Goal: Task Accomplishment & Management: Manage account settings

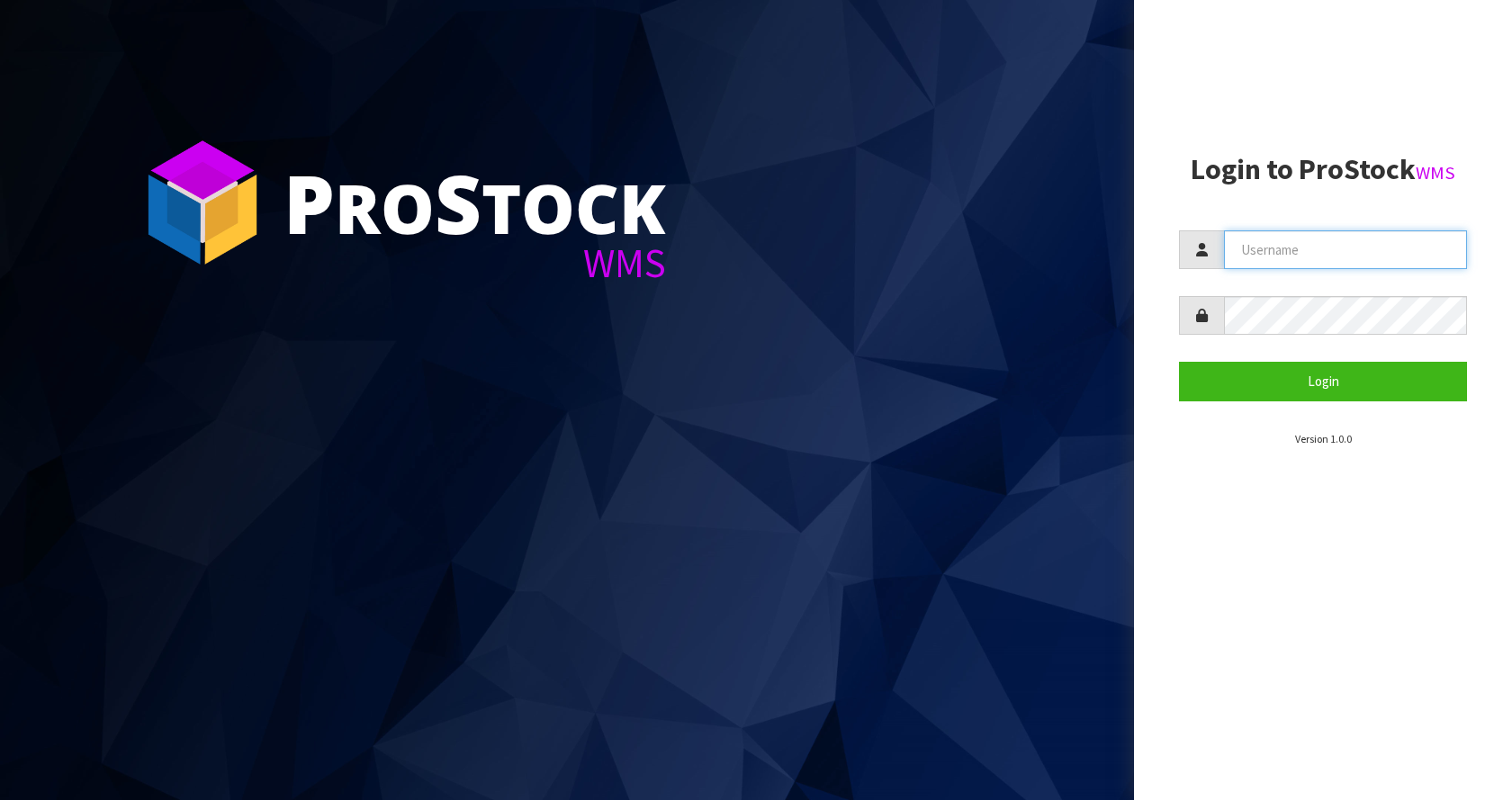
drag, startPoint x: 1389, startPoint y: 248, endPoint x: 1347, endPoint y: 246, distance: 42.0
click at [1389, 248] on input "text" at bounding box center [1346, 250] width 243 height 38
type input "[EMAIL_ADDRESS][DOMAIN_NAME]"
click at [1178, 362] on button "Login" at bounding box center [1322, 381] width 288 height 38
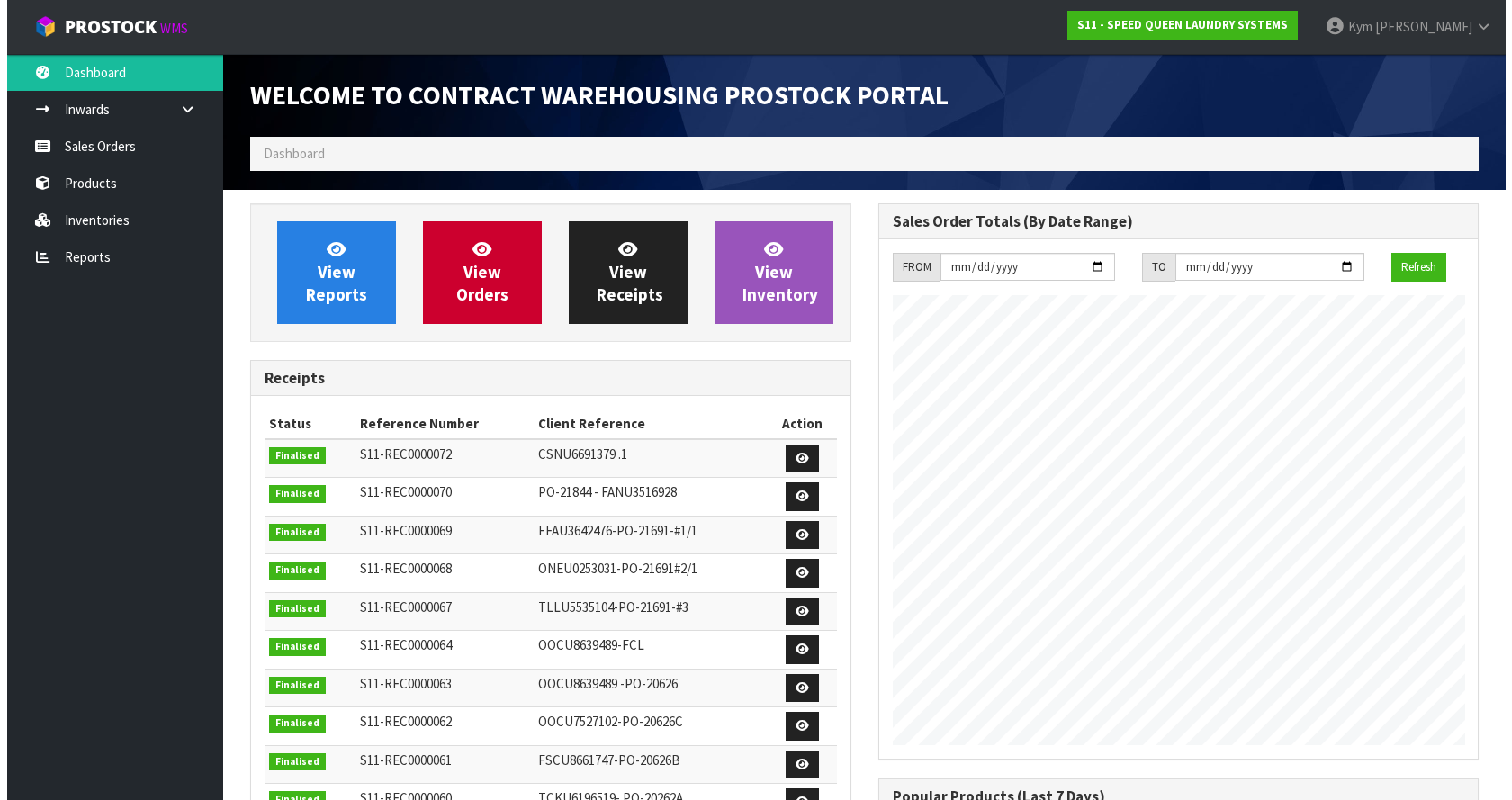
scroll to position [735, 627]
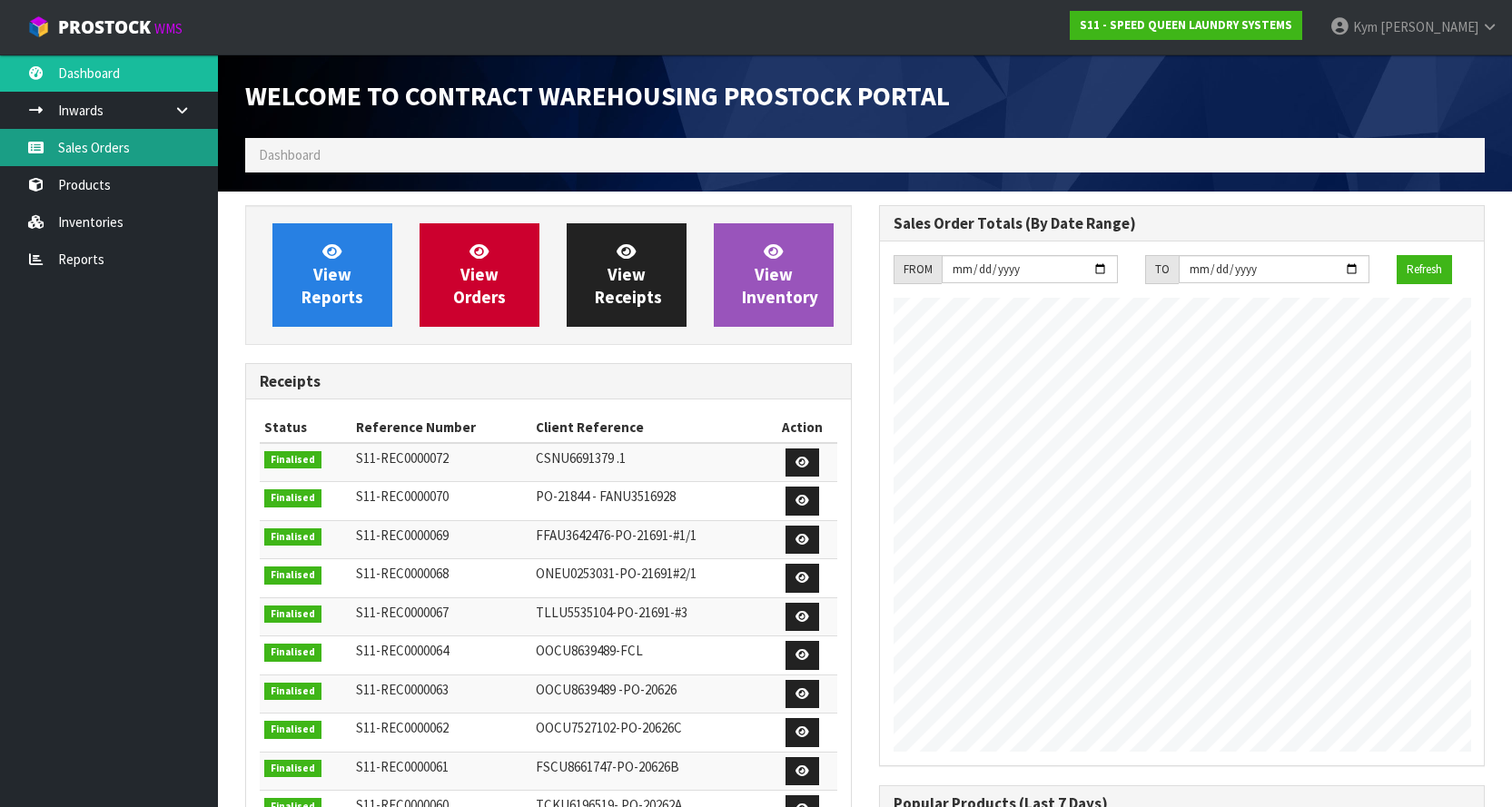
click at [154, 159] on link "Sales Orders" at bounding box center [109, 148] width 218 height 37
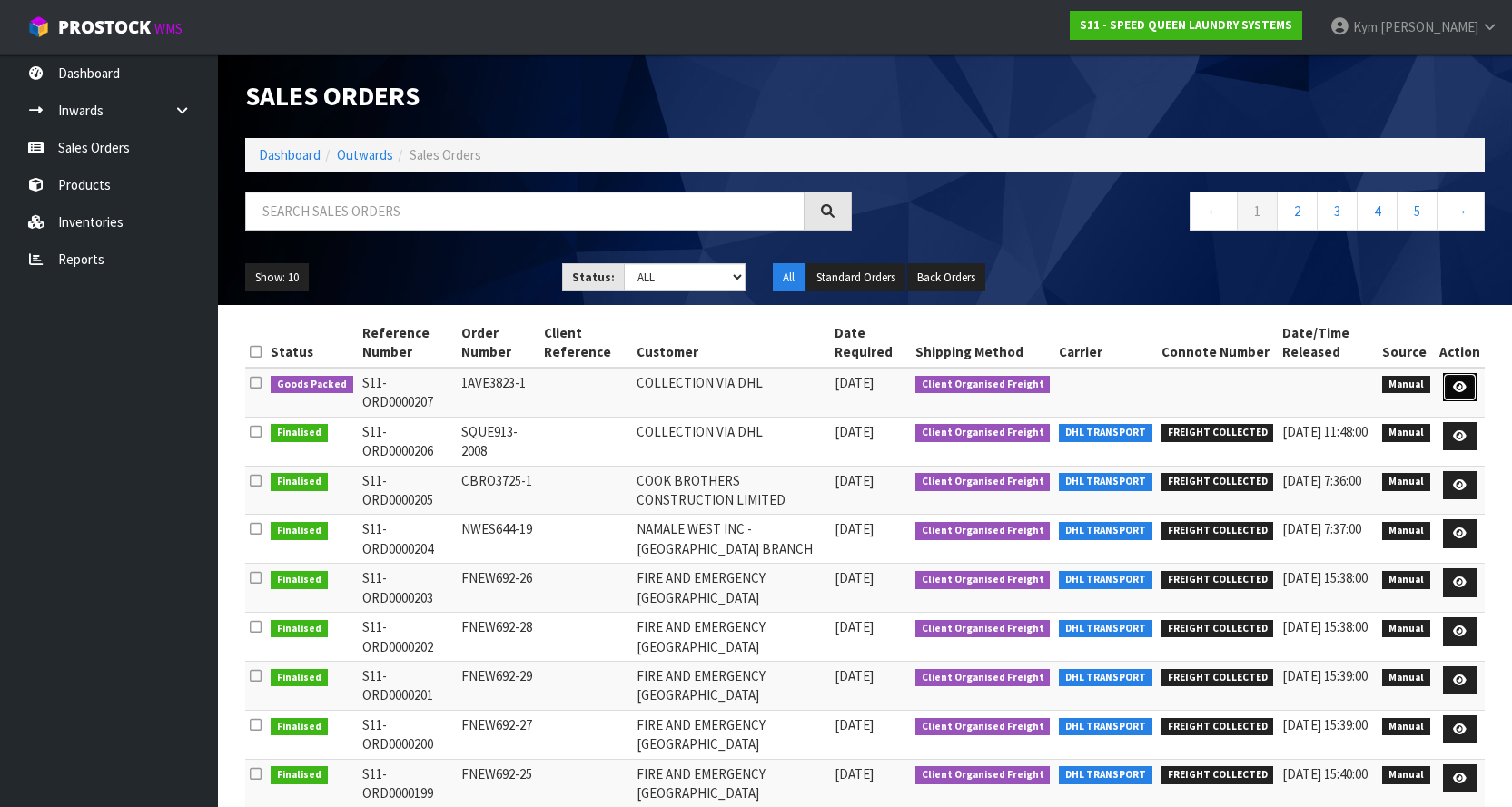
click at [1471, 376] on link at bounding box center [1459, 387] width 33 height 29
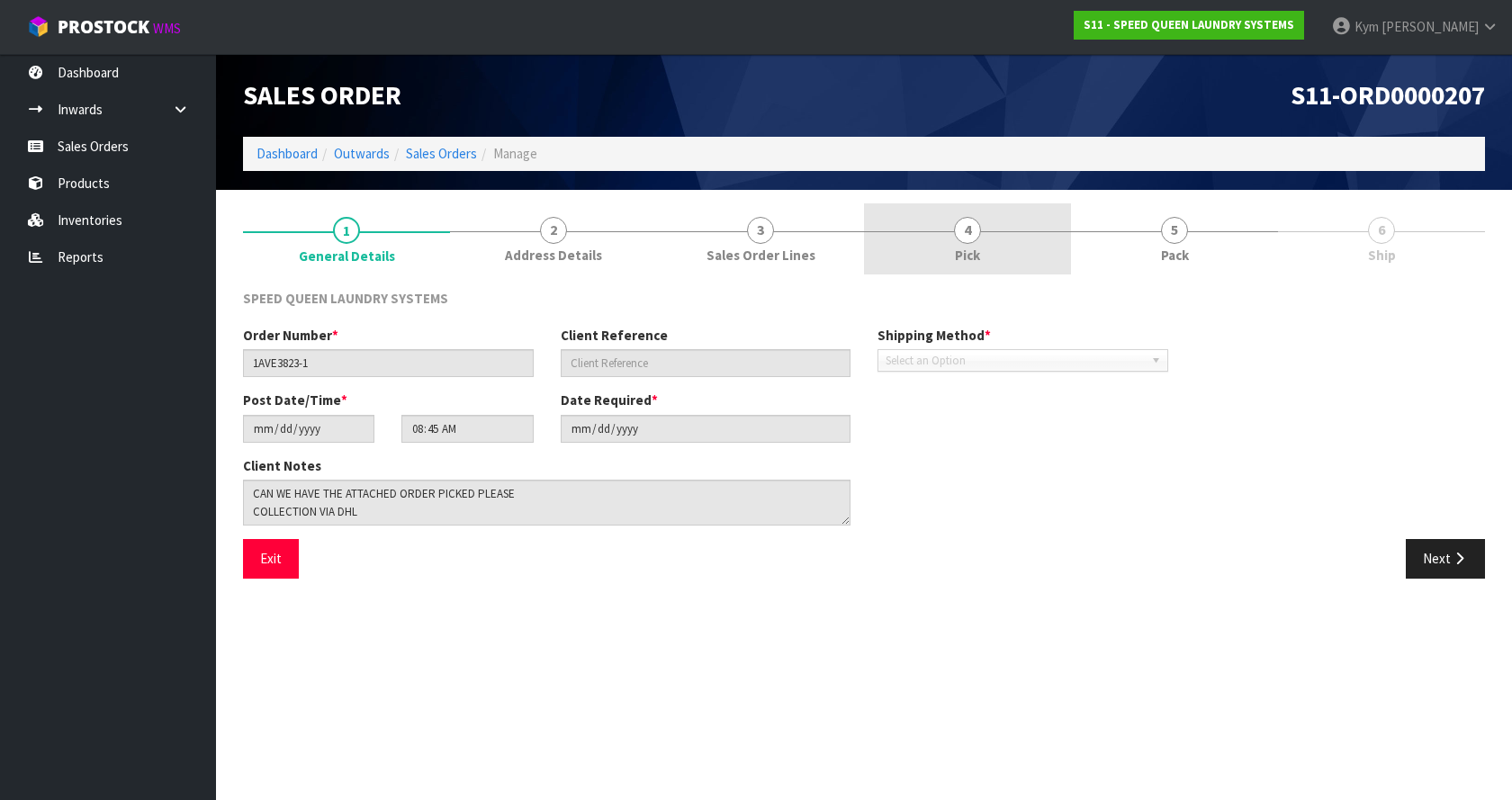
click at [964, 251] on span "Pick" at bounding box center [967, 255] width 26 height 19
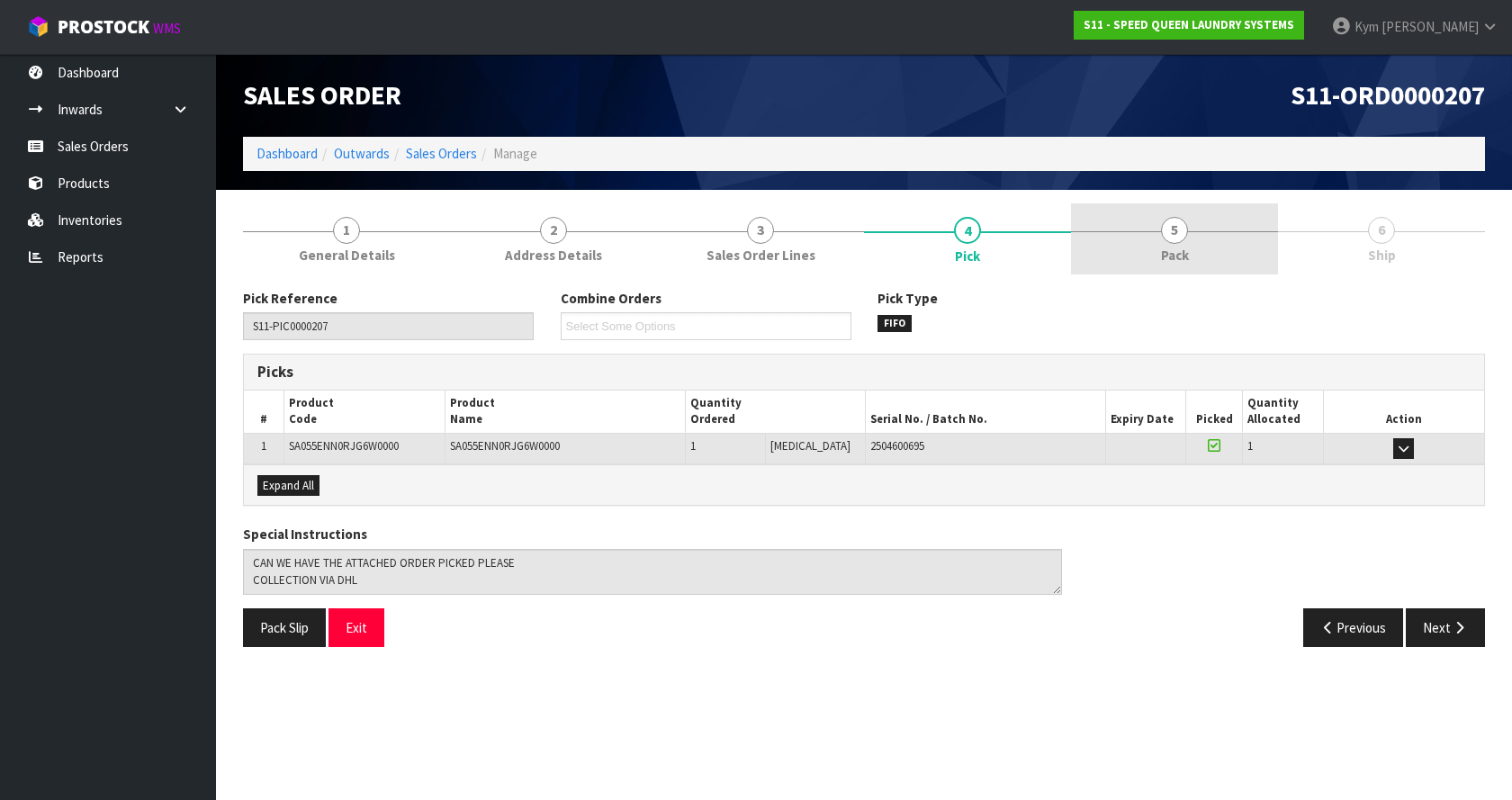
click at [1126, 244] on link "5 Pack" at bounding box center [1174, 239] width 207 height 71
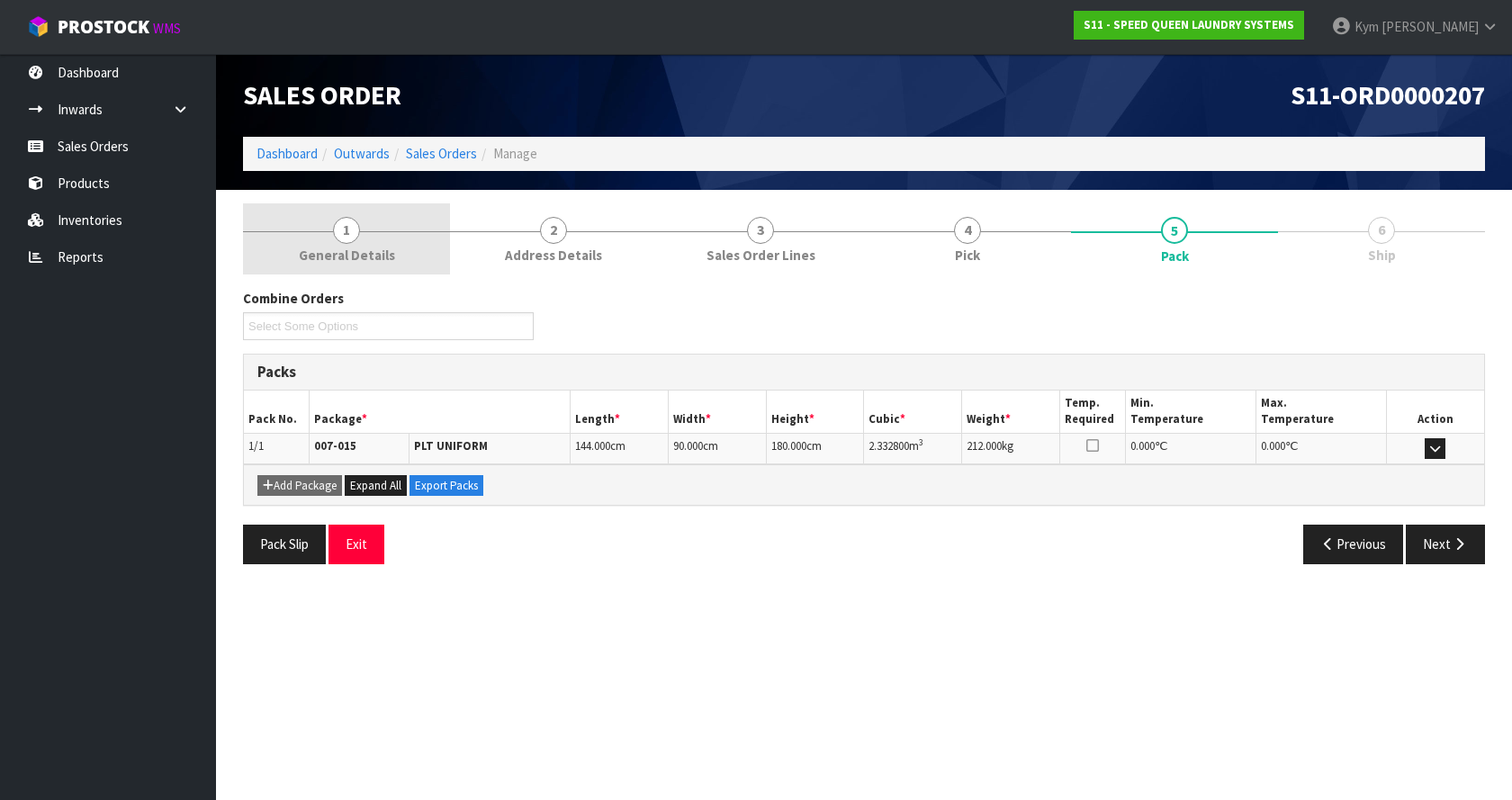
drag, startPoint x: 325, startPoint y: 226, endPoint x: 331, endPoint y: 234, distance: 10.0
click at [329, 232] on link "1 General Details" at bounding box center [346, 239] width 207 height 71
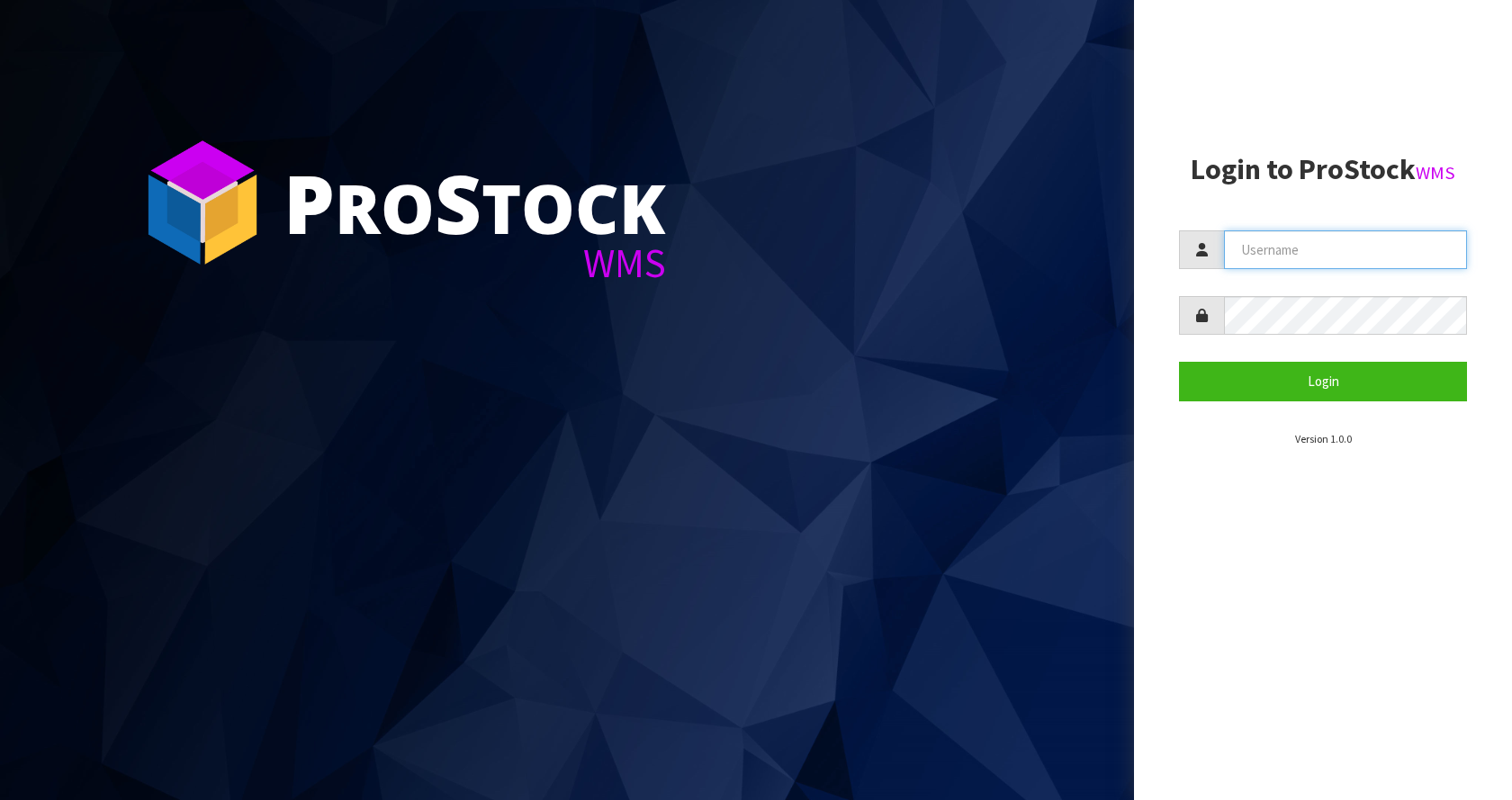
click at [1286, 247] on input "text" at bounding box center [1346, 250] width 243 height 38
type input "[EMAIL_ADDRESS][DOMAIN_NAME]"
click at [1178, 362] on button "Login" at bounding box center [1322, 381] width 288 height 38
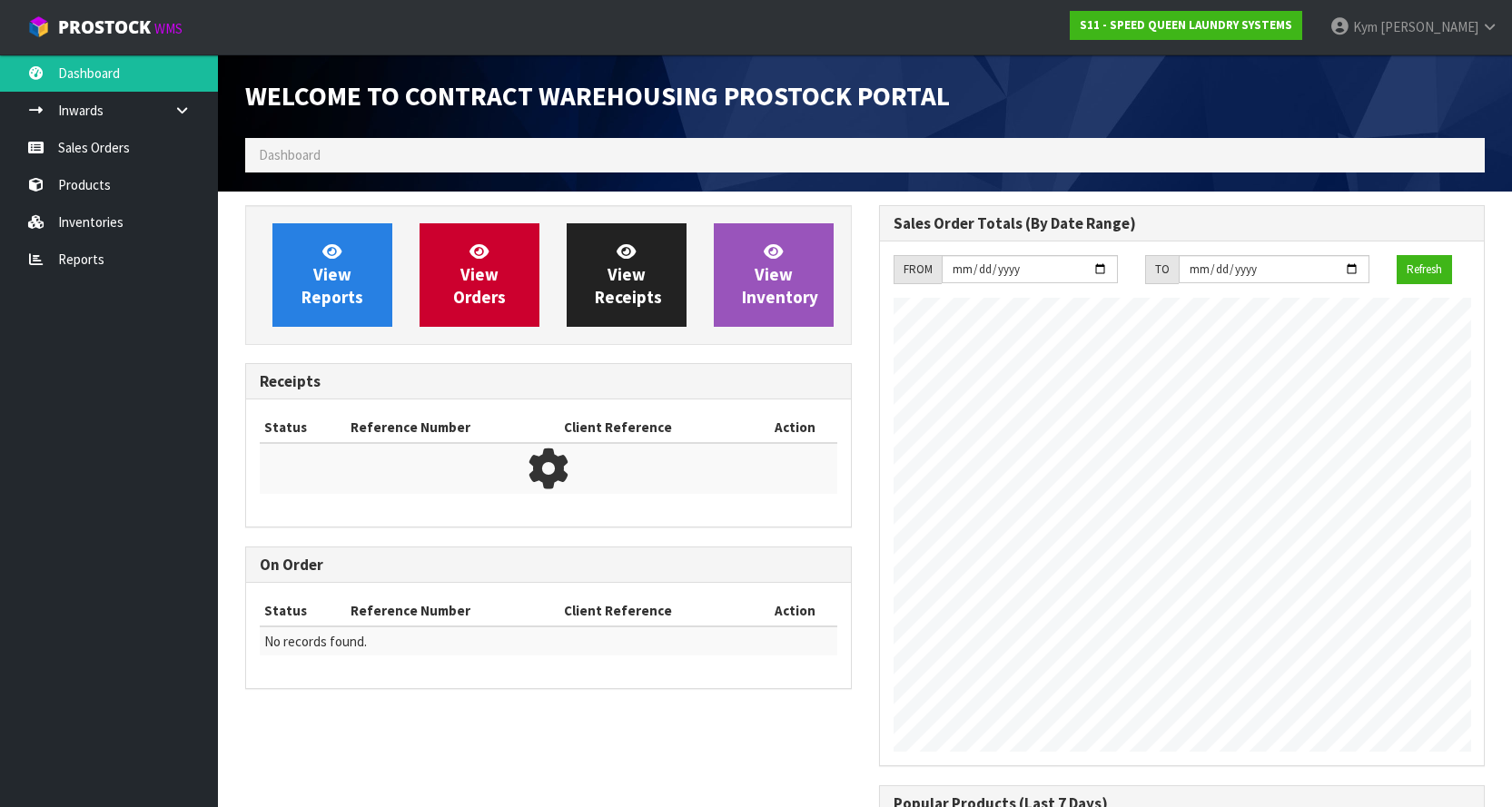
scroll to position [742, 633]
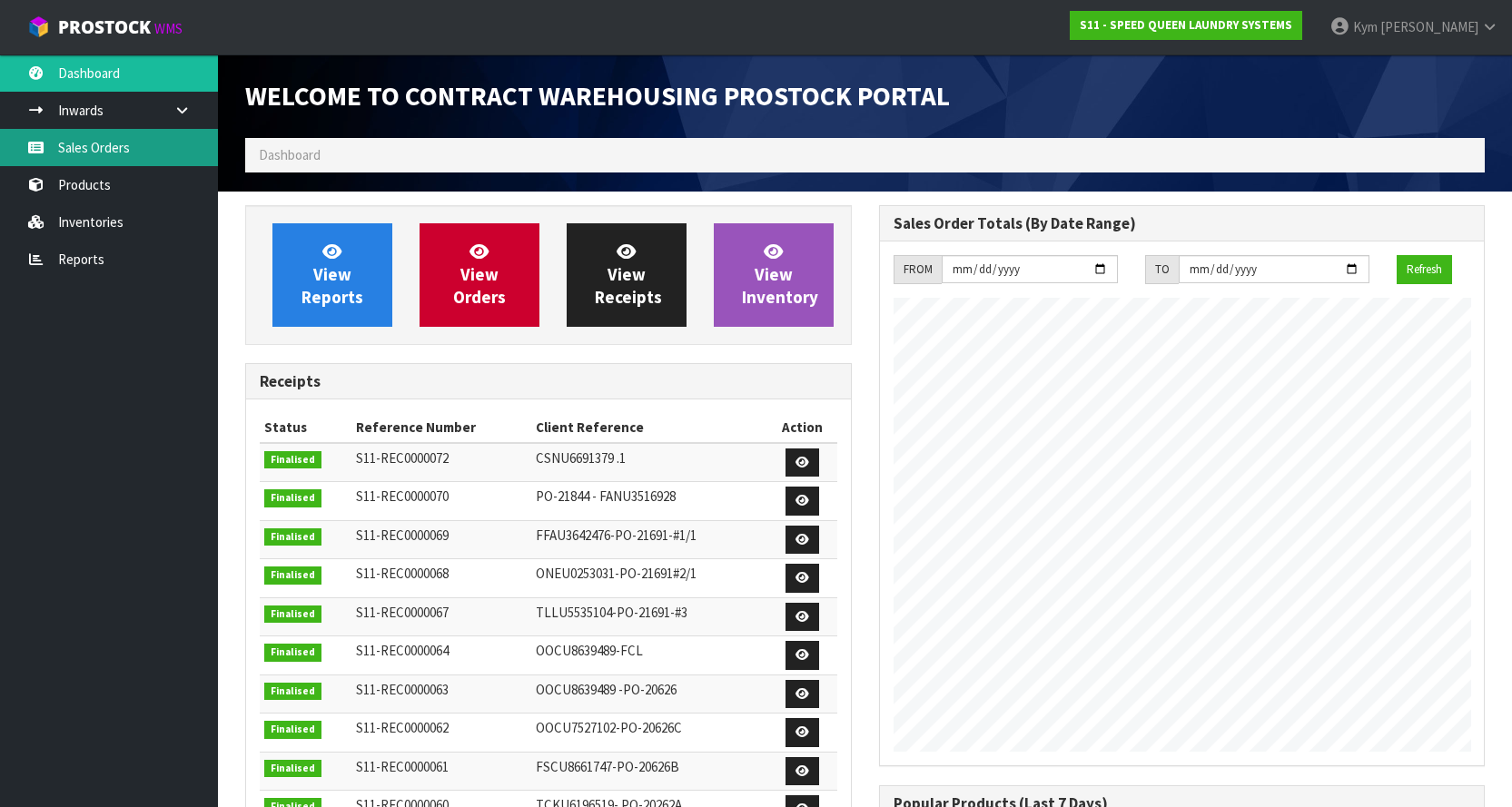
click at [150, 145] on link "Sales Orders" at bounding box center [109, 148] width 218 height 37
